Goal: Find specific page/section: Find specific page/section

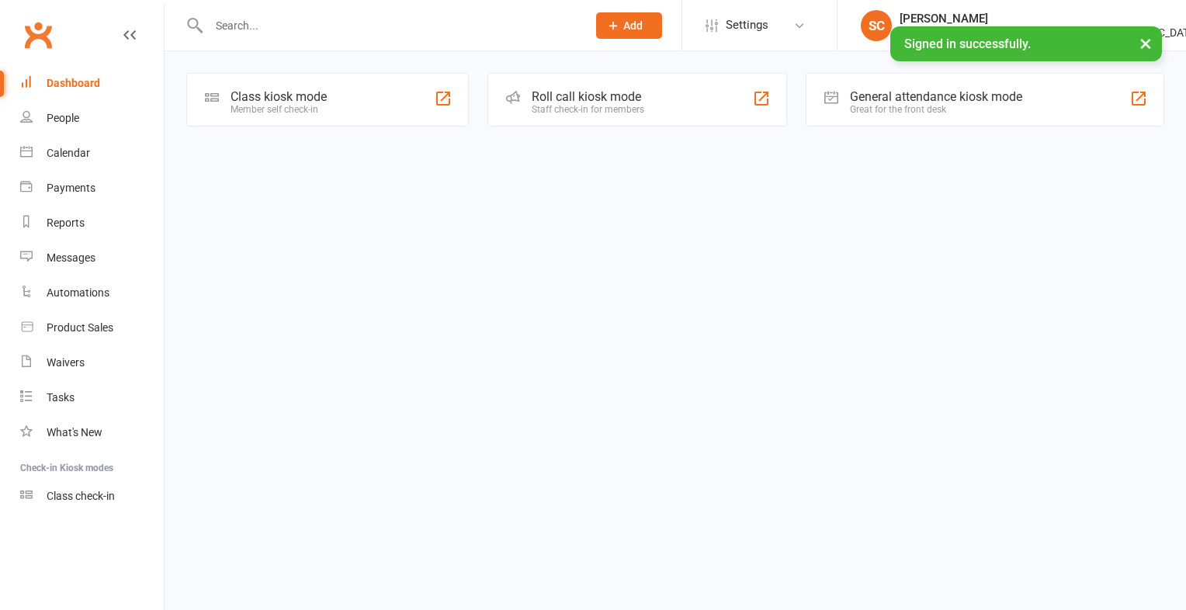
click at [264, 23] on input "text" at bounding box center [390, 26] width 372 height 22
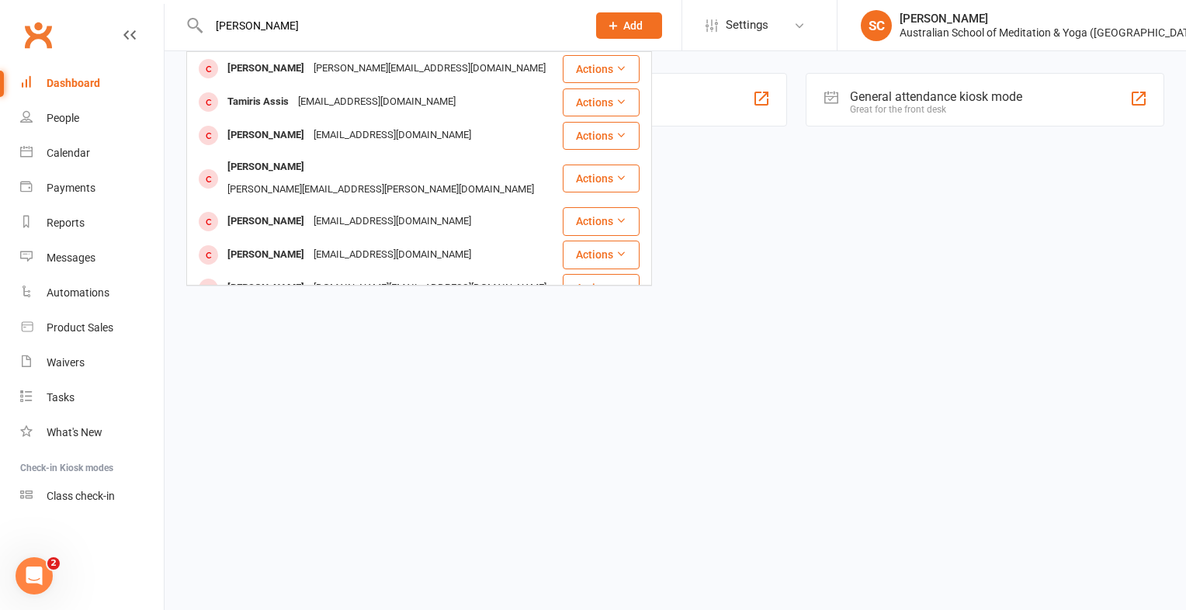
click at [297, 22] on input "[PERSON_NAME]" at bounding box center [390, 26] width 372 height 22
type input "[PERSON_NAME]"
click at [292, 26] on input "[PERSON_NAME]" at bounding box center [390, 26] width 372 height 22
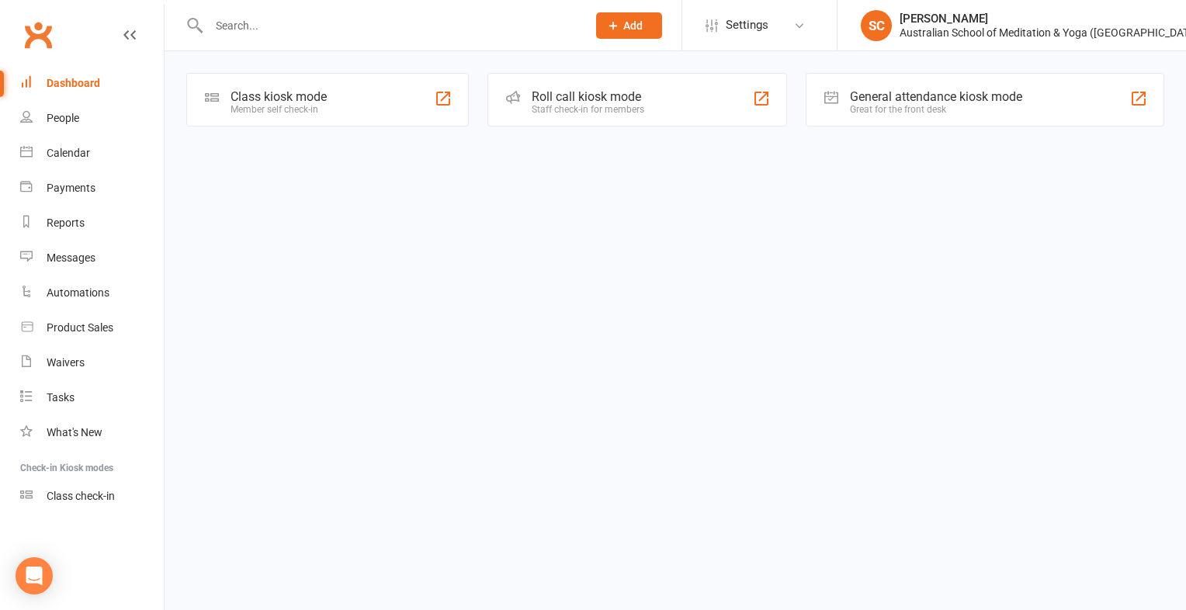
click at [230, 26] on input "text" at bounding box center [390, 26] width 372 height 22
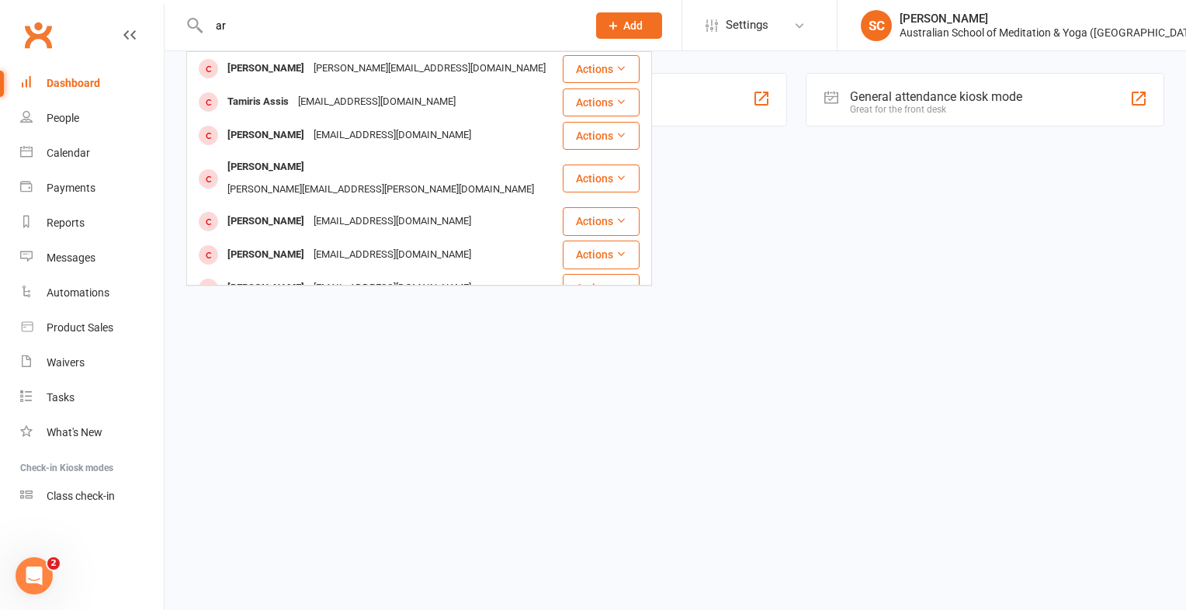
type input "a"
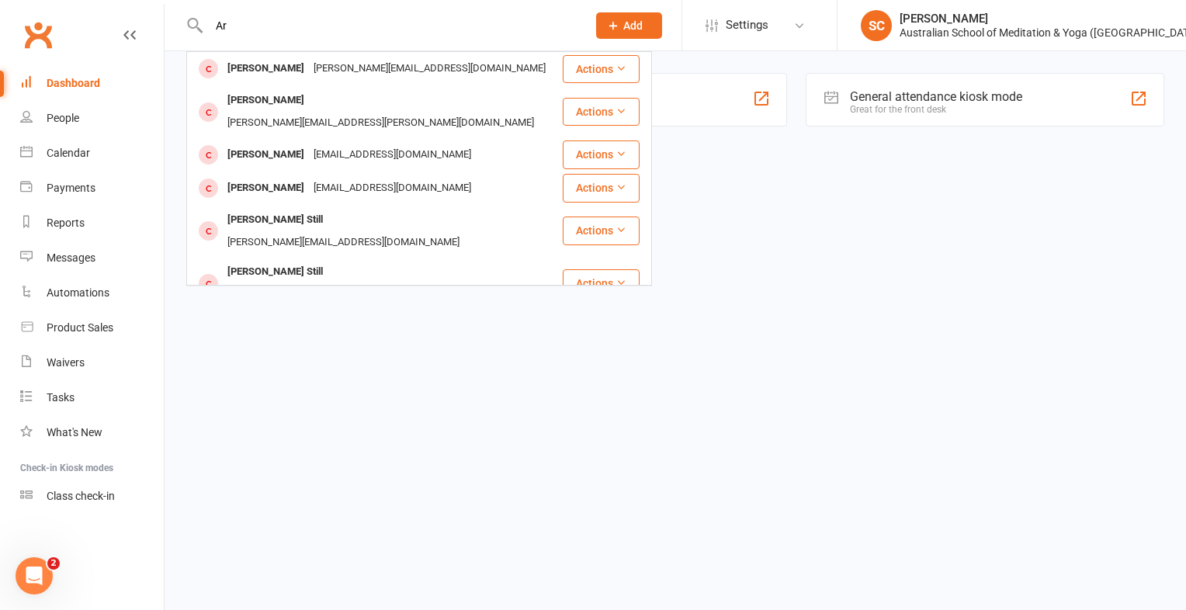
type input "A"
